Goal: Information Seeking & Learning: Learn about a topic

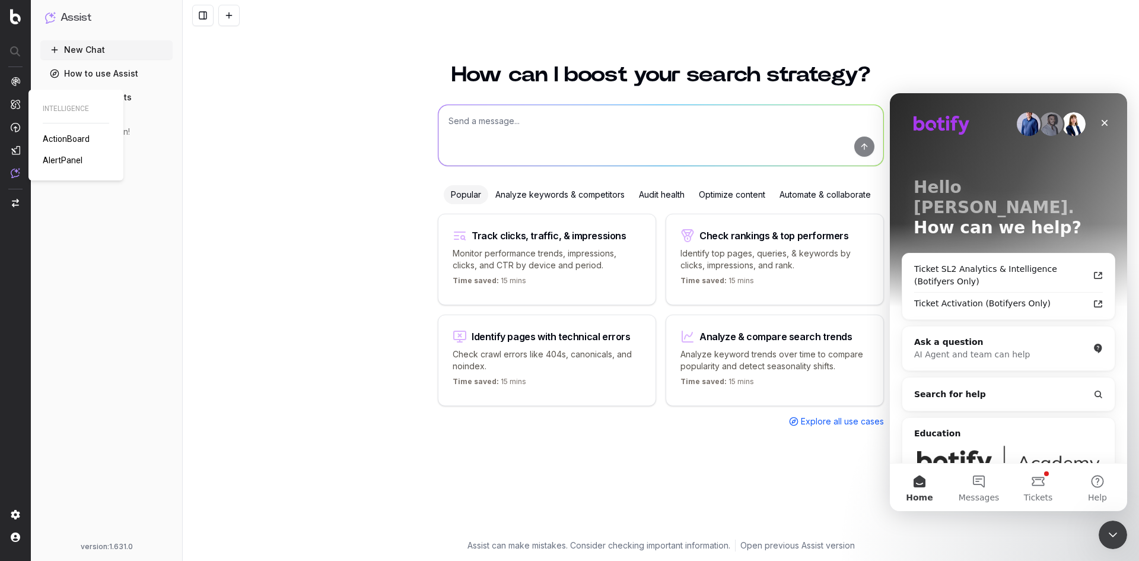
click at [54, 135] on span "ActionBoard" at bounding box center [66, 138] width 47 height 9
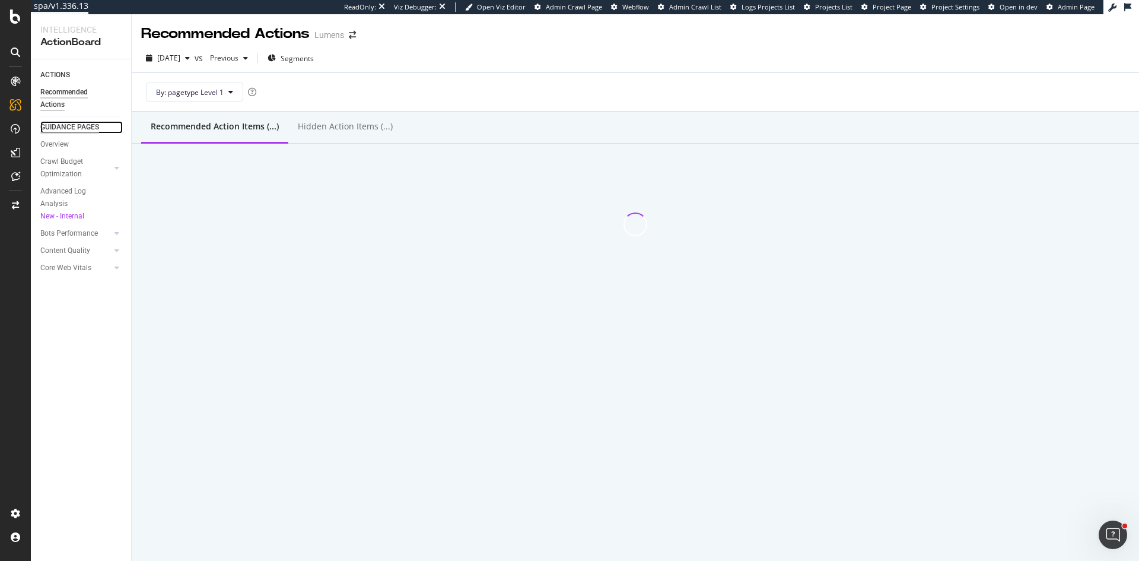
click at [78, 126] on div "GUIDANCE PAGES" at bounding box center [69, 127] width 59 height 12
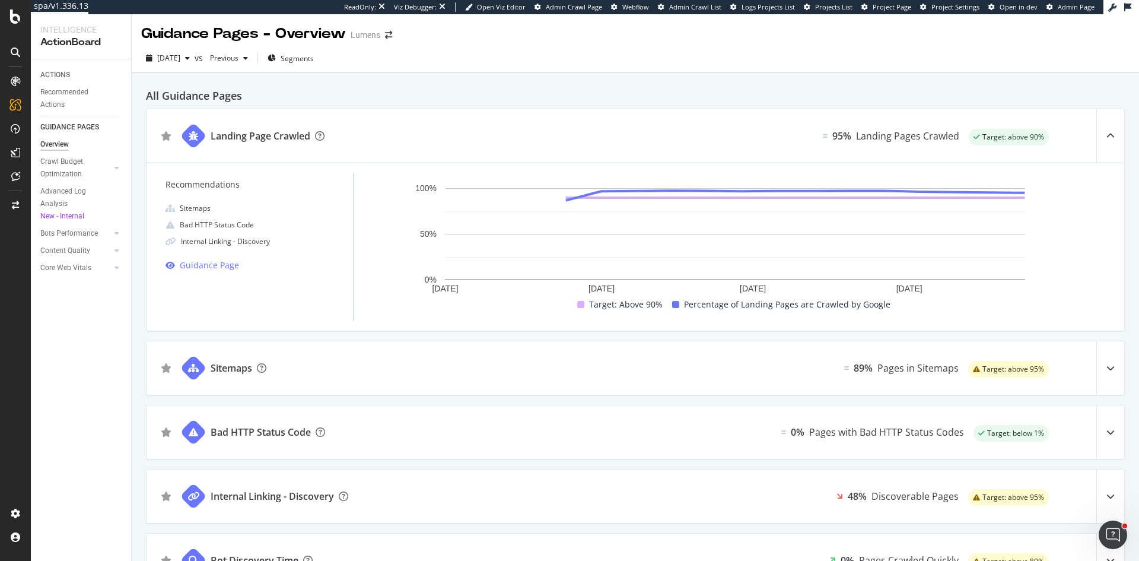
click at [1106, 367] on icon at bounding box center [1110, 368] width 8 height 8
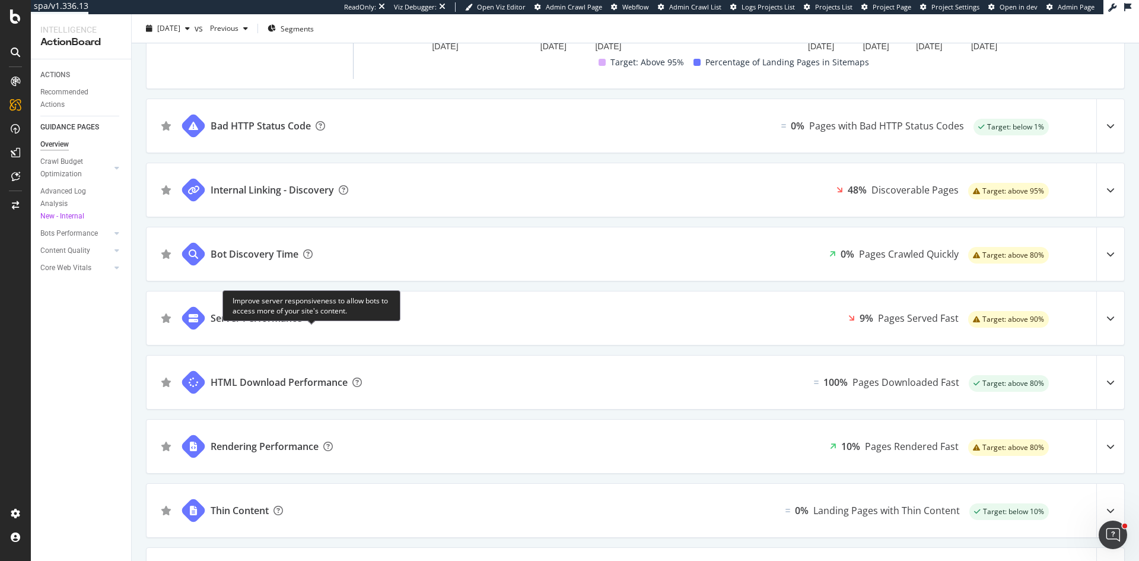
scroll to position [475, 0]
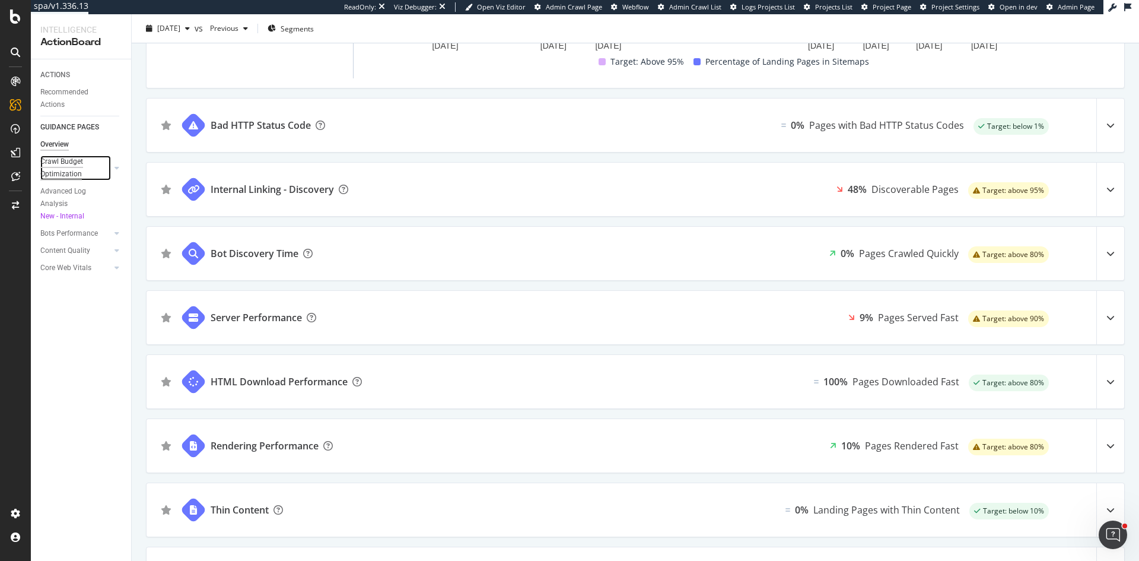
click at [66, 159] on div "Crawl Budget Optimization" at bounding box center [71, 167] width 62 height 25
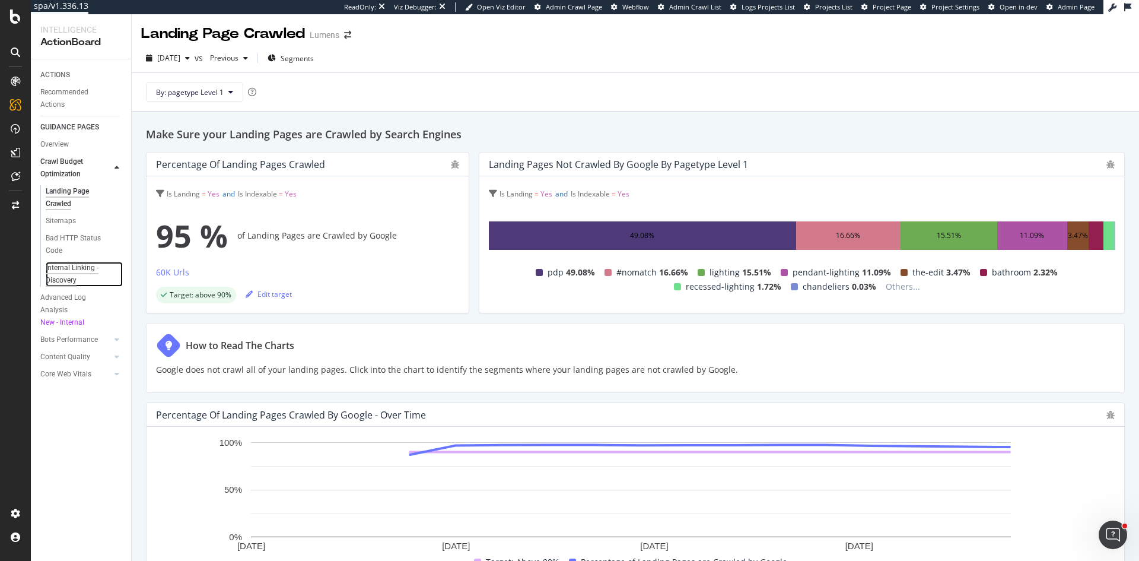
click at [62, 276] on div "Internal Linking - Discovery" at bounding box center [80, 274] width 68 height 25
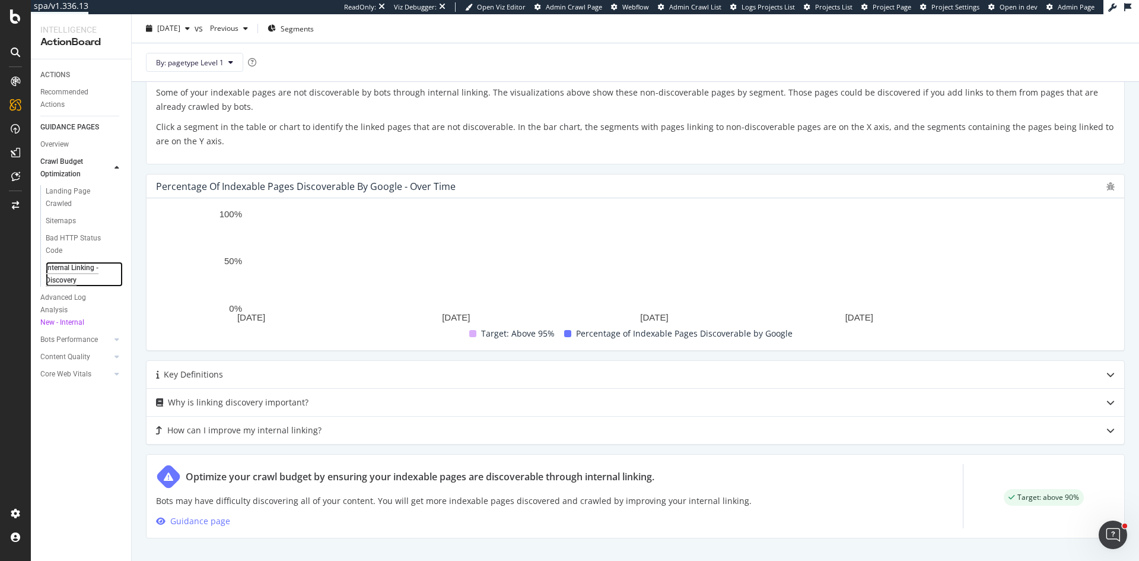
scroll to position [610, 0]
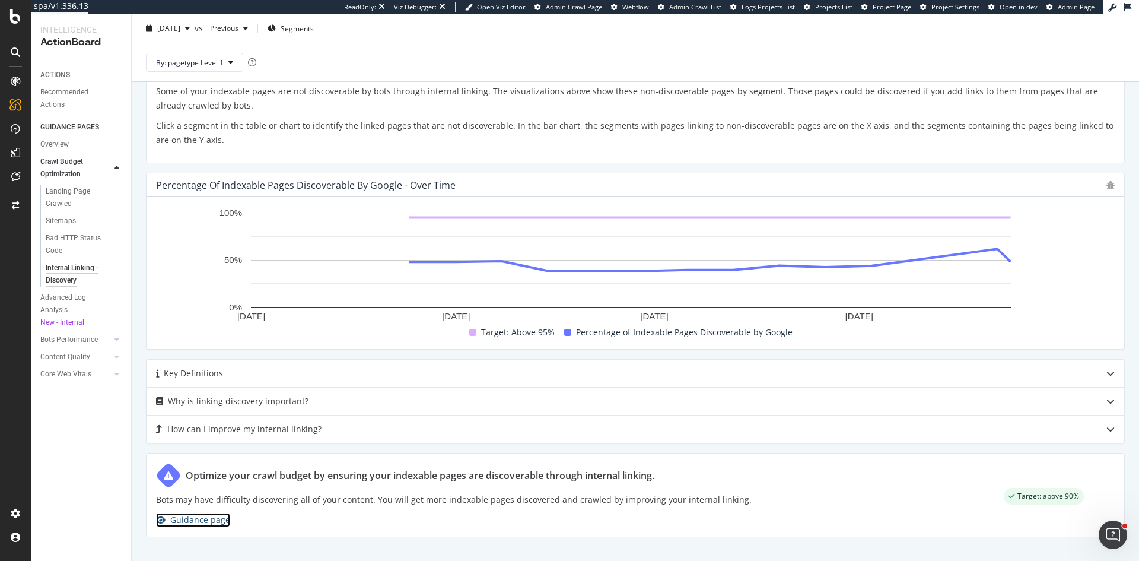
click at [196, 520] on div "Guidance page" at bounding box center [200, 520] width 60 height 14
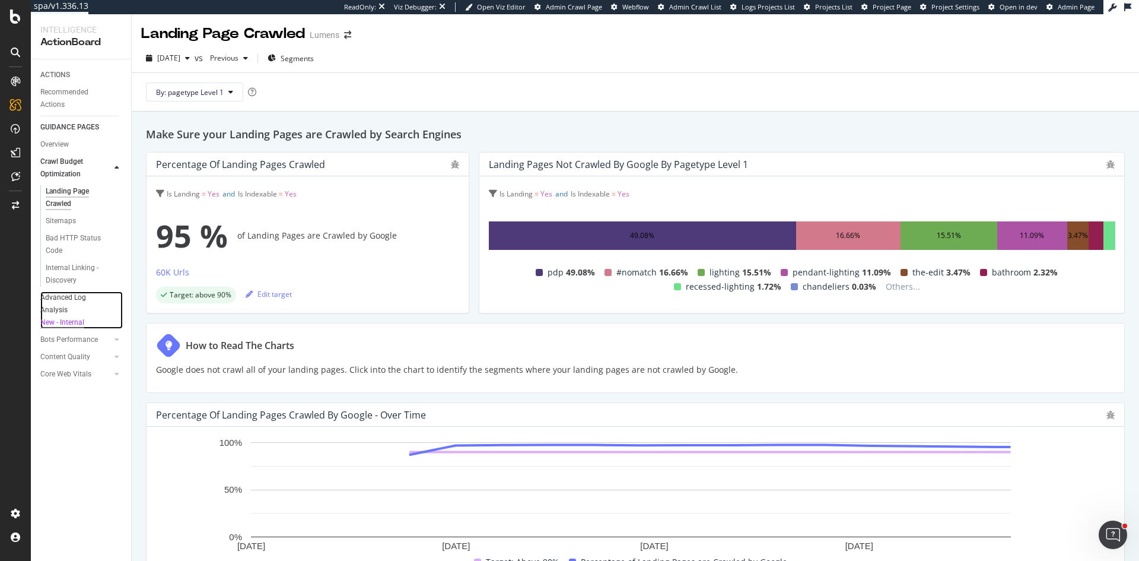
click at [63, 323] on div "New - Internal" at bounding box center [75, 322] width 71 height 12
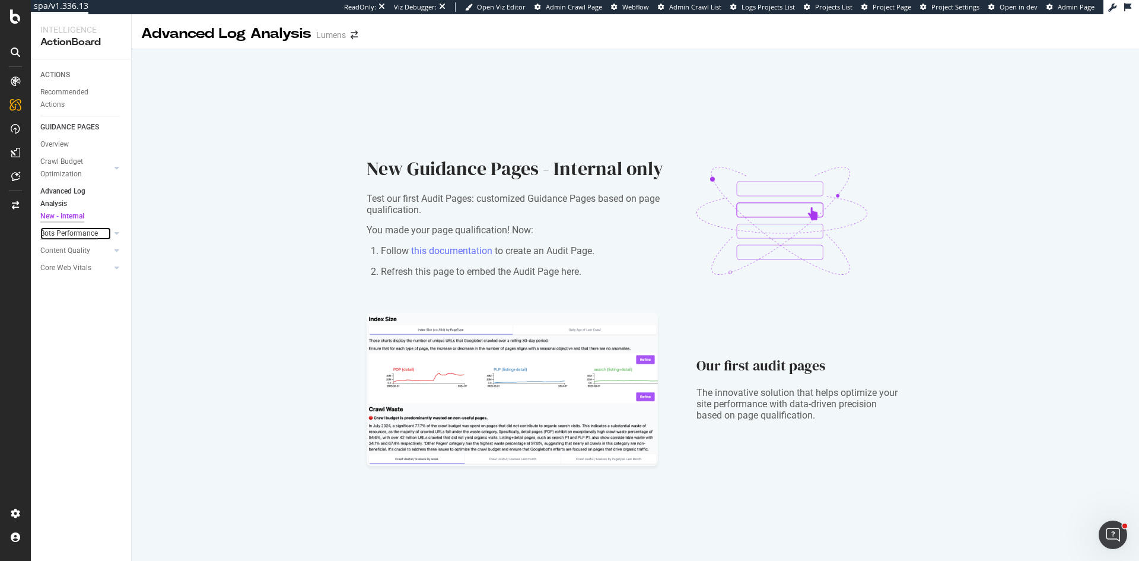
click at [58, 236] on div "Bots Performance" at bounding box center [69, 233] width 58 height 12
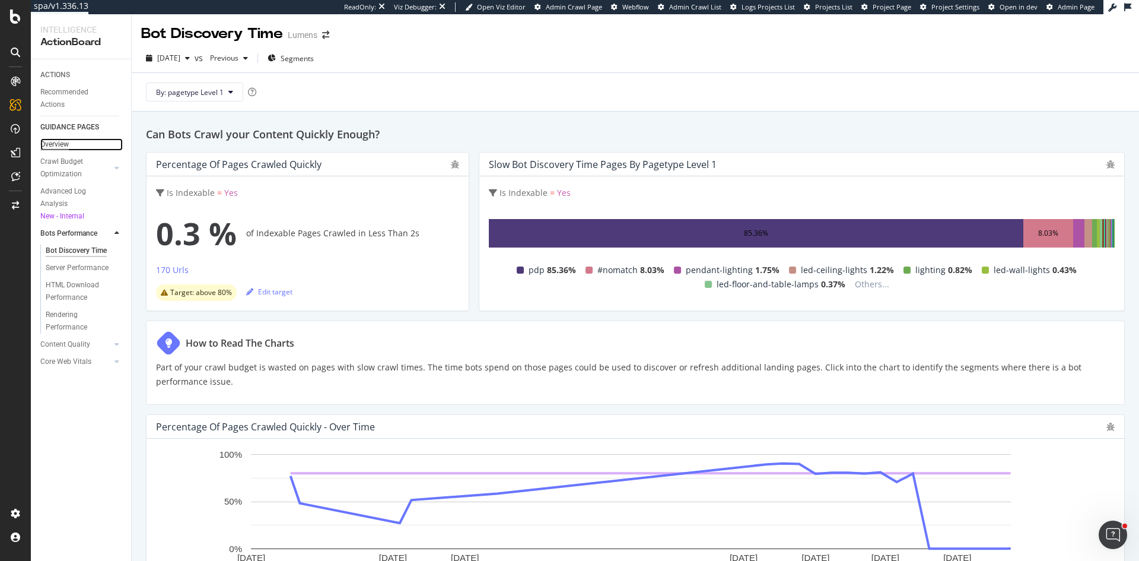
click at [61, 141] on div "Overview" at bounding box center [54, 144] width 28 height 12
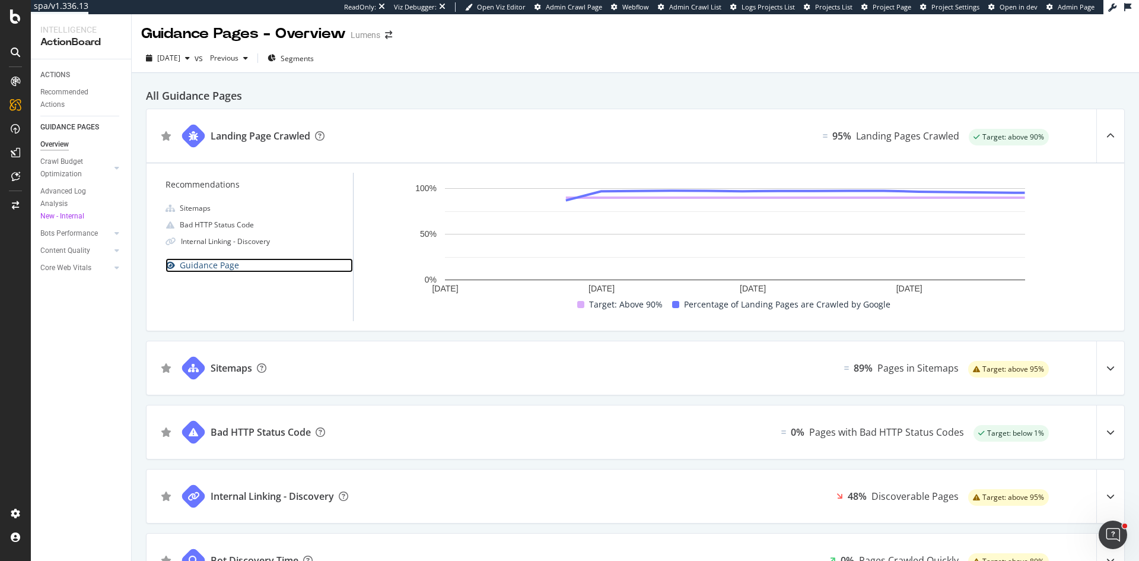
click at [206, 259] on div "Guidance Page" at bounding box center [209, 265] width 59 height 14
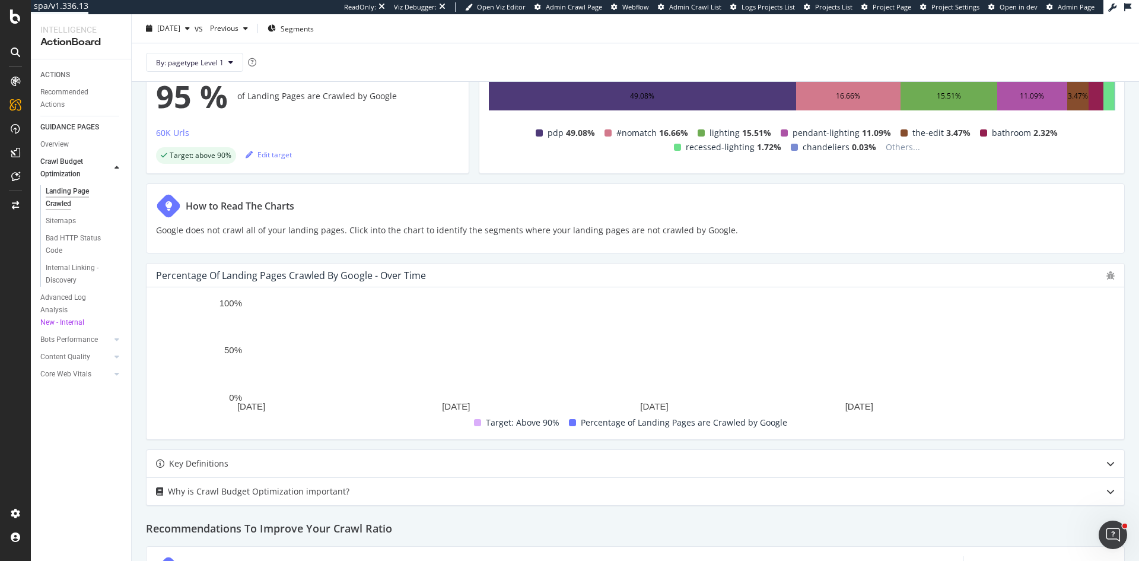
scroll to position [127, 0]
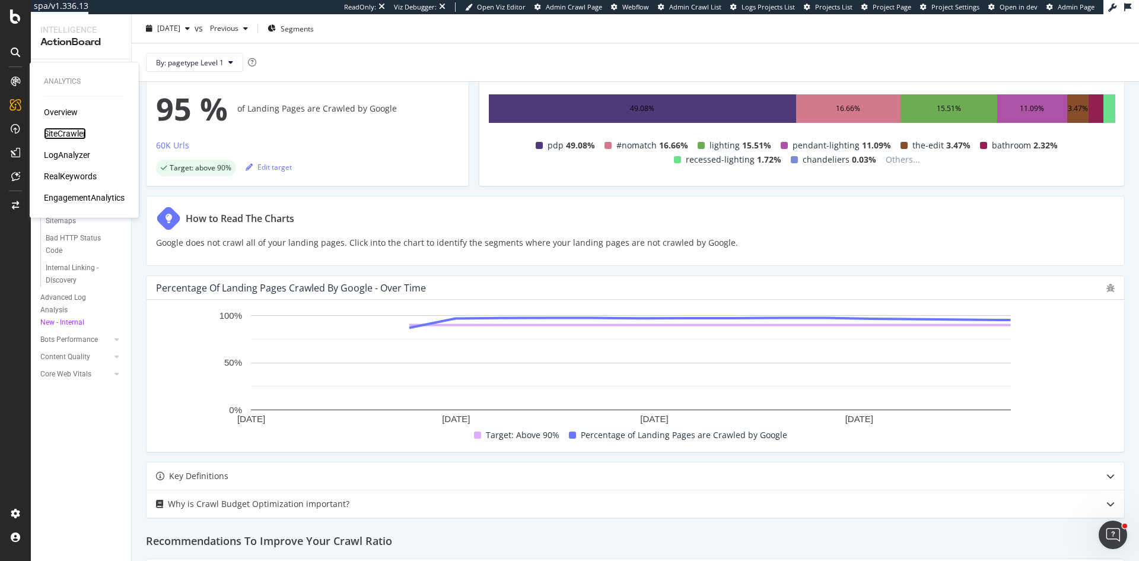
click at [66, 129] on div "SiteCrawler" at bounding box center [65, 134] width 42 height 12
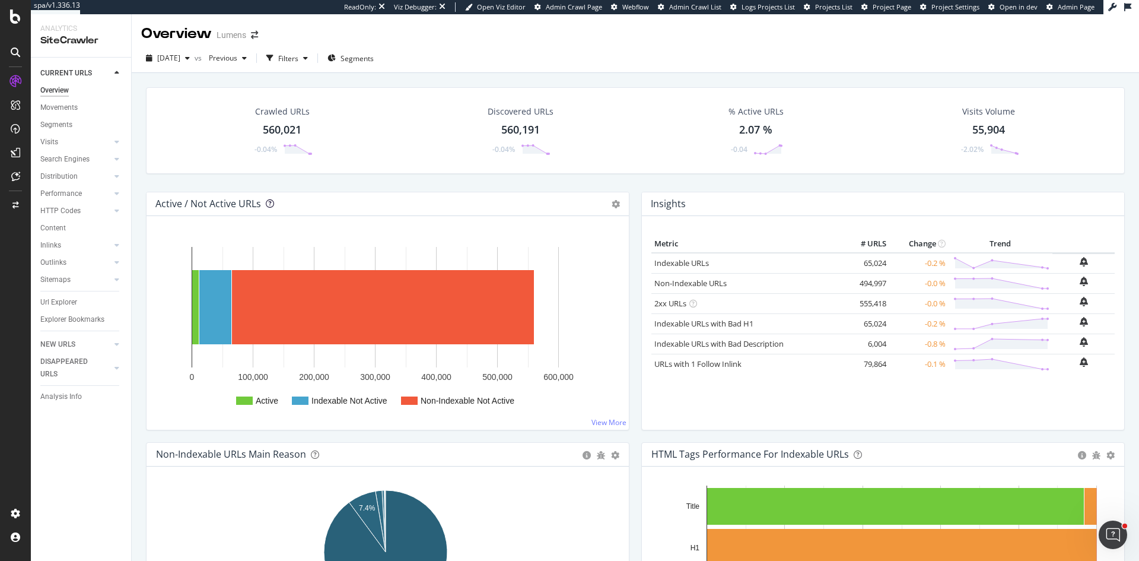
click at [268, 203] on icon at bounding box center [270, 203] width 8 height 8
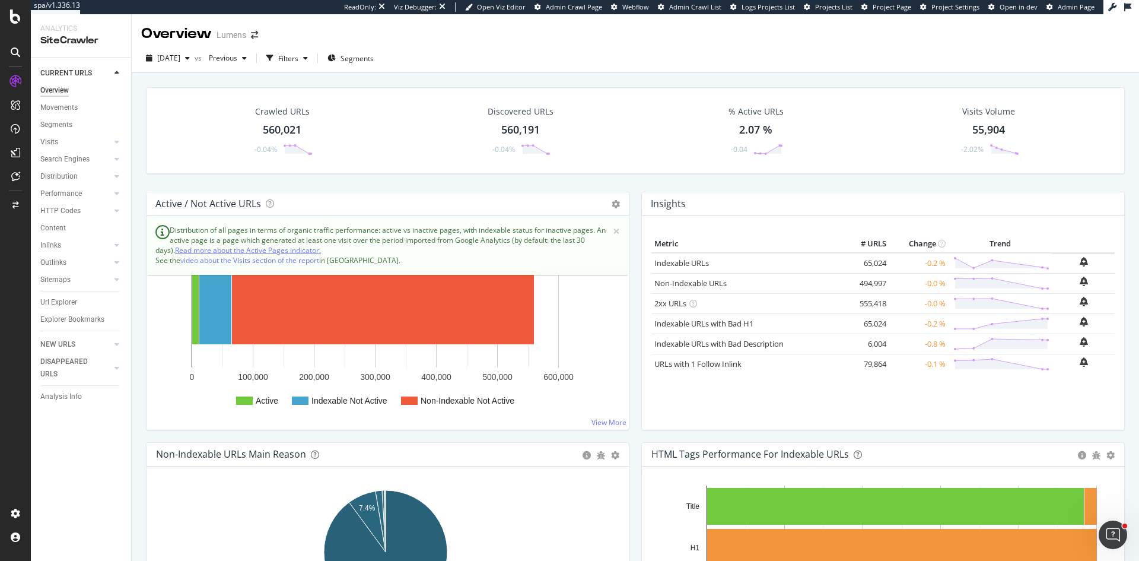
click at [269, 249] on link "Read more about the Active Pages indicator." at bounding box center [248, 250] width 146 height 10
click at [260, 249] on link "Read more about the Active Pages indicator." at bounding box center [248, 250] width 146 height 10
drag, startPoint x: 59, startPoint y: 89, endPoint x: 239, endPoint y: 168, distance: 196.8
click at [59, 89] on div "Overview" at bounding box center [54, 90] width 28 height 12
